Goal: Information Seeking & Learning: Compare options

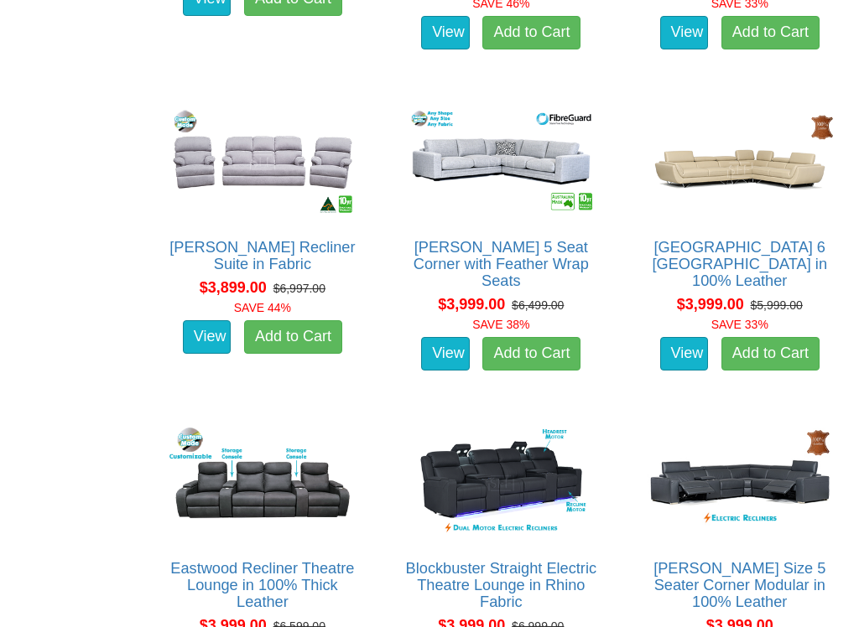
scroll to position [8886, 0]
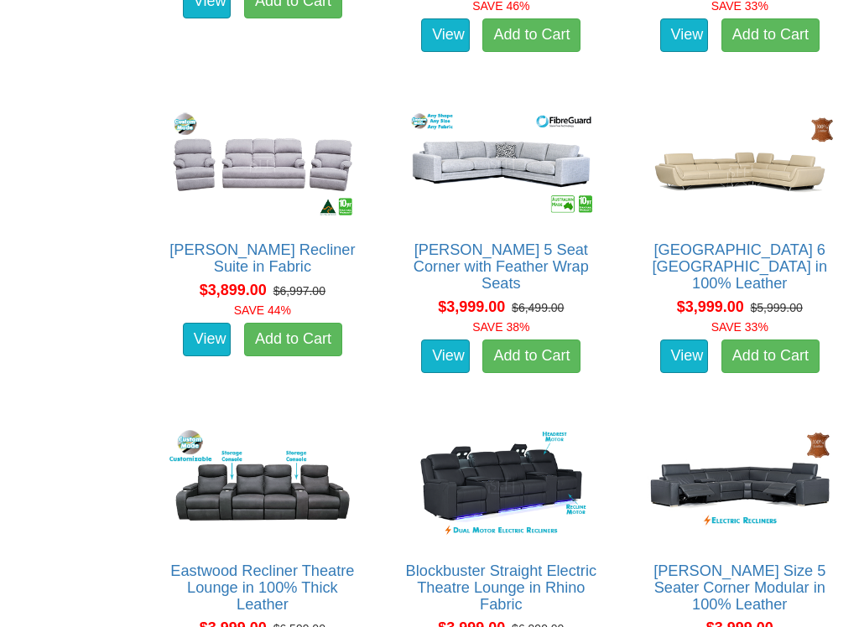
click at [758, 169] on img at bounding box center [739, 165] width 195 height 120
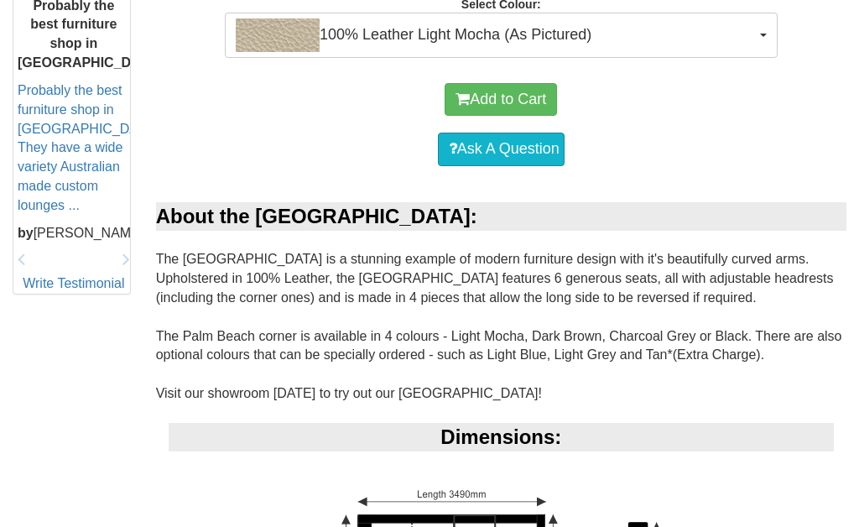
scroll to position [719, 0]
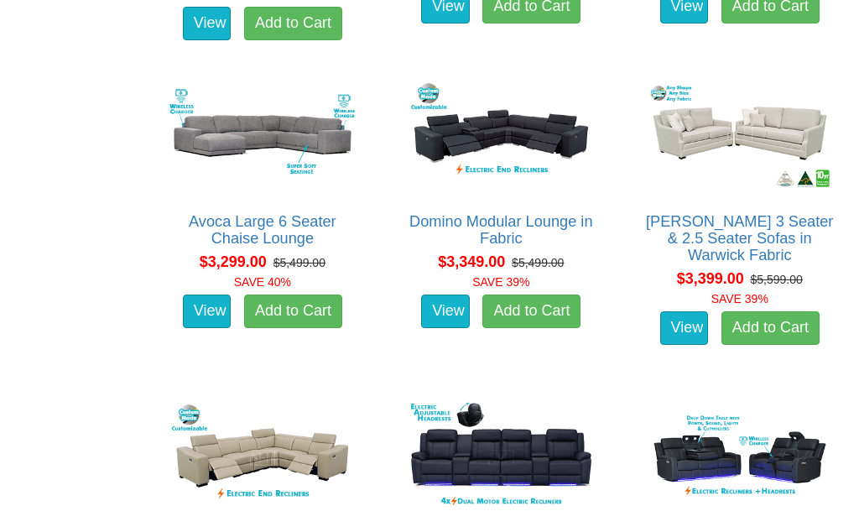
scroll to position [6986, 0]
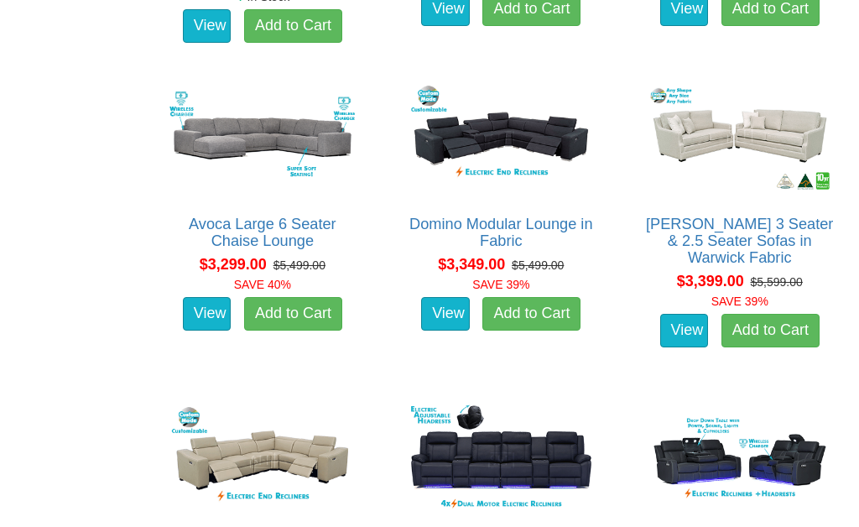
click at [277, 438] on img at bounding box center [262, 460] width 195 height 120
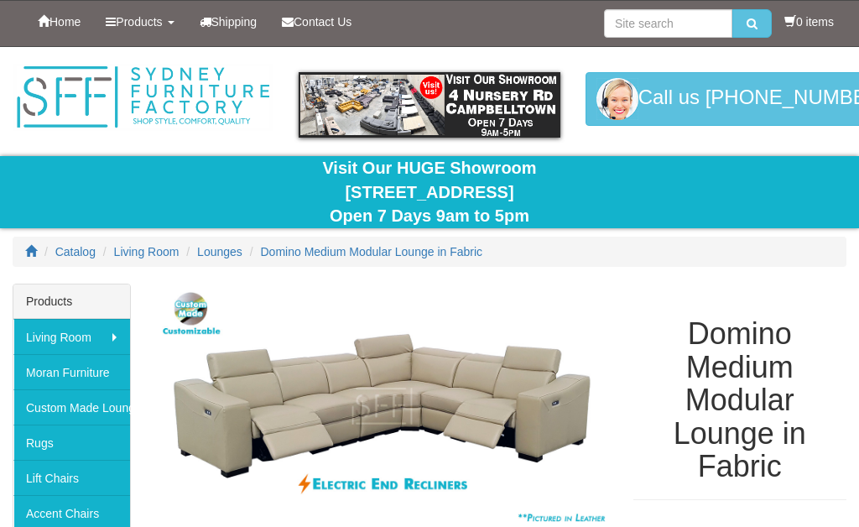
click at [449, 399] on img at bounding box center [382, 405] width 452 height 245
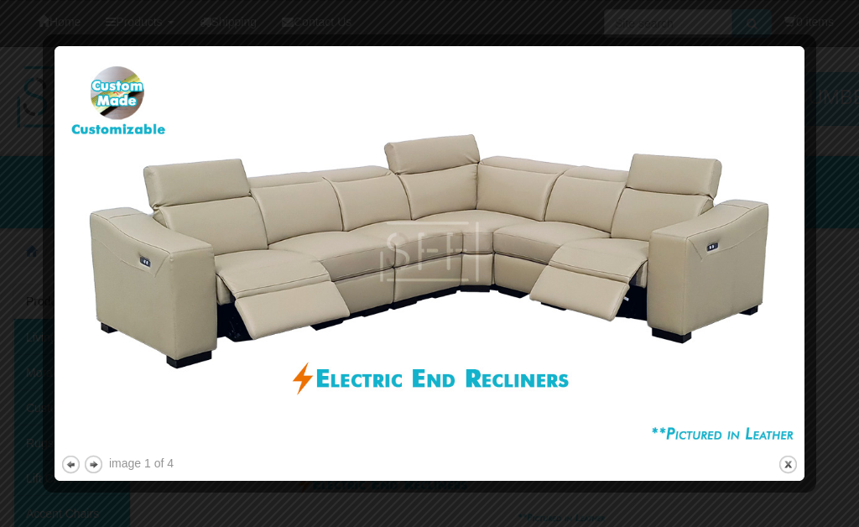
click at [559, 251] on img at bounding box center [429, 251] width 738 height 399
